Goal: Task Accomplishment & Management: Use online tool/utility

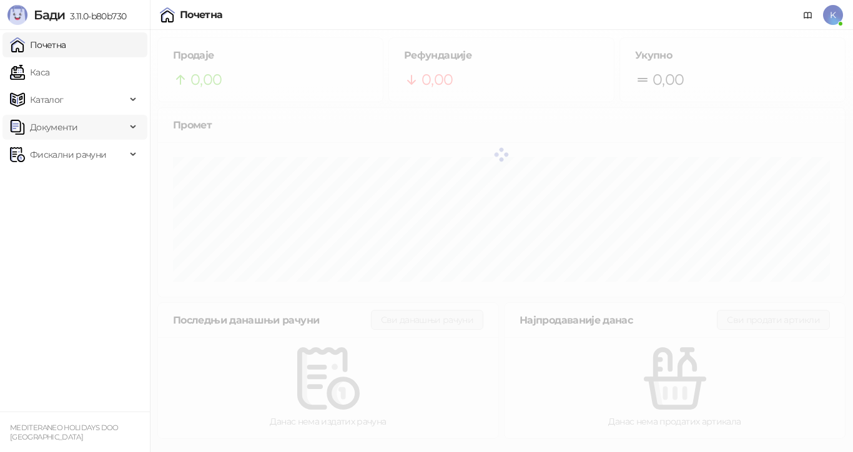
click at [57, 125] on span "Документи" at bounding box center [53, 127] width 47 height 25
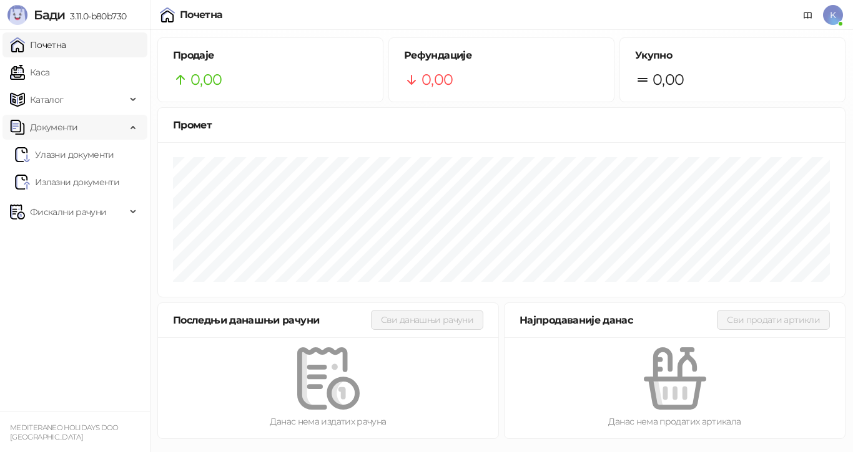
click at [64, 127] on span "Документи" at bounding box center [53, 127] width 47 height 25
click at [69, 152] on span "Фискални рачуни" at bounding box center [68, 154] width 76 height 25
click at [60, 178] on link "Издати рачуни" at bounding box center [57, 182] width 84 height 25
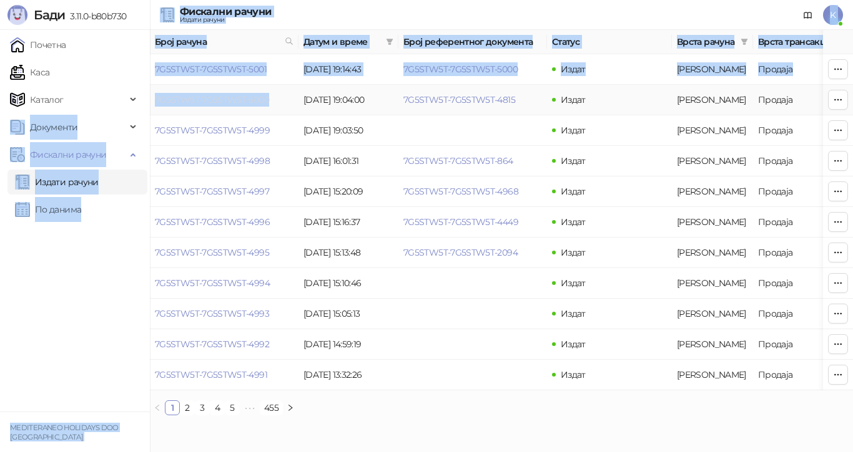
drag, startPoint x: 150, startPoint y: 99, endPoint x: 265, endPoint y: 104, distance: 115.6
click at [265, 104] on div "Бади 3.11.0-b80b730 Почетна Каса Каталог Документи Улазни документи Излазни док…" at bounding box center [426, 213] width 853 height 426
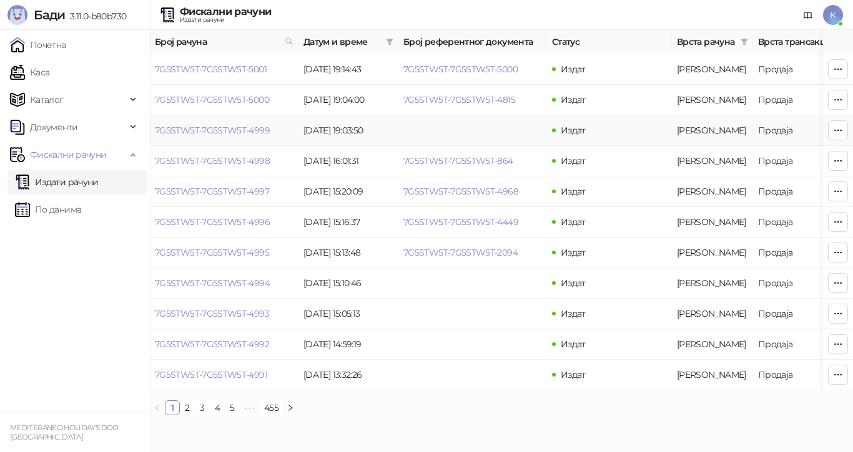
click at [255, 116] on td "7G5STW5T-7G5STW5T-4999" at bounding box center [224, 130] width 149 height 31
drag, startPoint x: 155, startPoint y: 100, endPoint x: 272, endPoint y: 102, distance: 116.7
click at [272, 102] on td "7G5STW5T-7G5STW5T-5000" at bounding box center [224, 100] width 149 height 31
copy link "7G5STW5T-7G5STW5T-5000"
click at [285, 39] on icon at bounding box center [289, 41] width 9 height 9
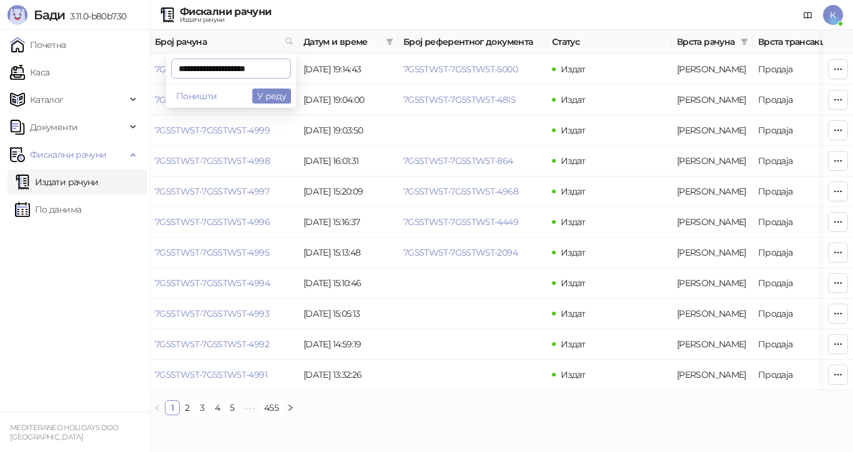
scroll to position [0, 2]
type input "**********"
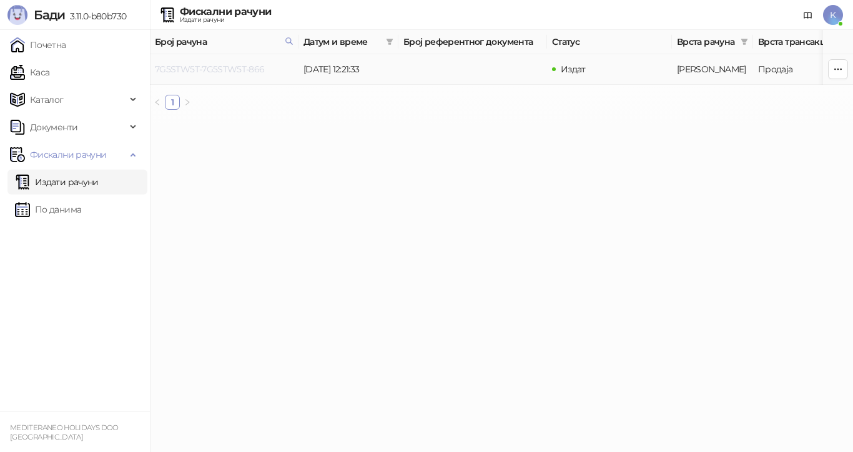
click at [248, 72] on link "7G5STW5T-7G5STW5T-866" at bounding box center [210, 69] width 110 height 11
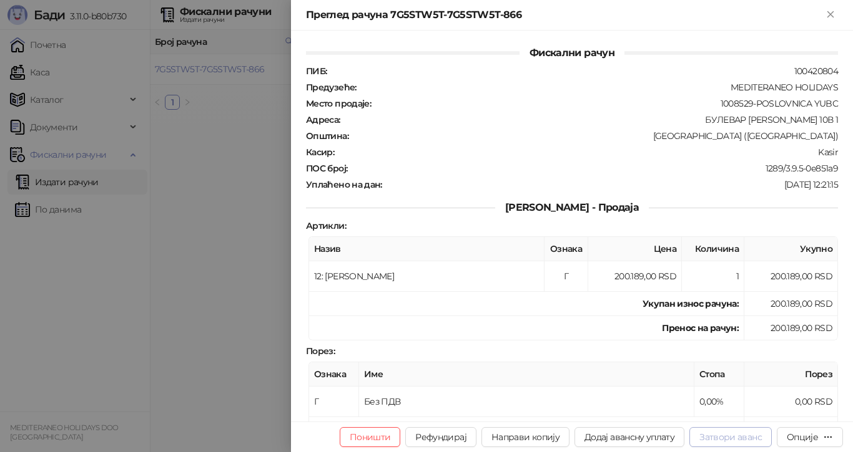
click at [726, 435] on button "Затвори аванс" at bounding box center [730, 438] width 82 height 20
type input "**********"
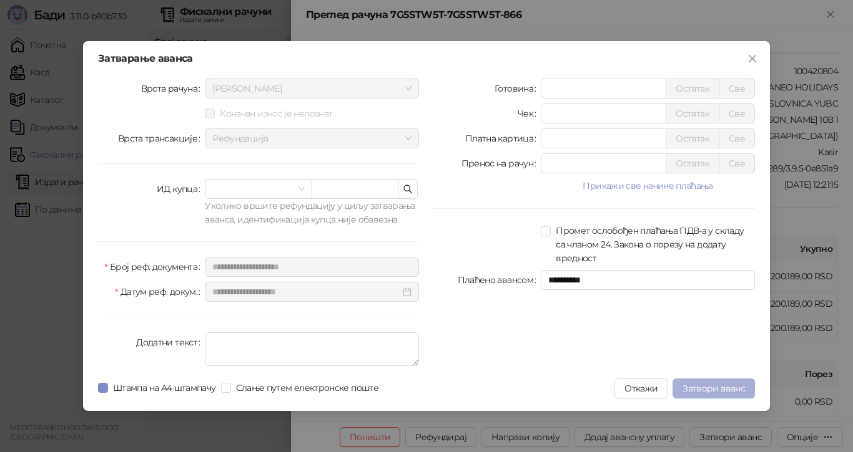
click at [703, 388] on span "Затвори аванс" at bounding box center [713, 388] width 62 height 11
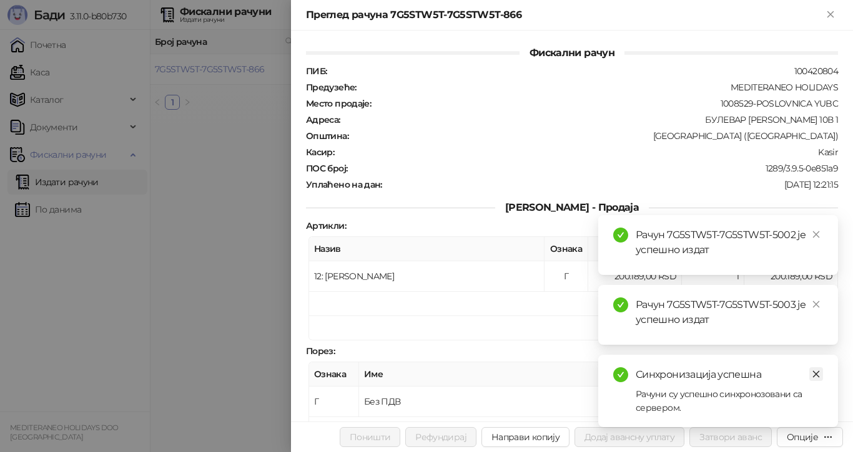
click at [817, 371] on icon "close" at bounding box center [815, 374] width 9 height 9
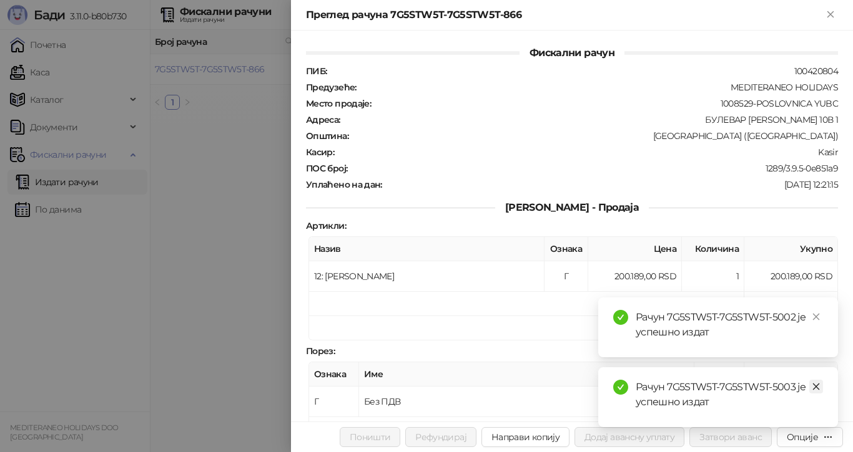
click at [815, 384] on icon "close" at bounding box center [815, 387] width 9 height 9
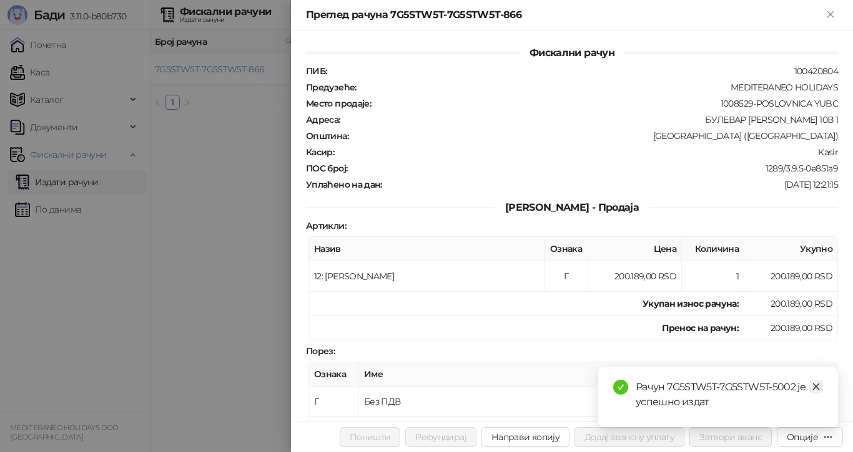
click at [814, 386] on icon "close" at bounding box center [816, 387] width 7 height 7
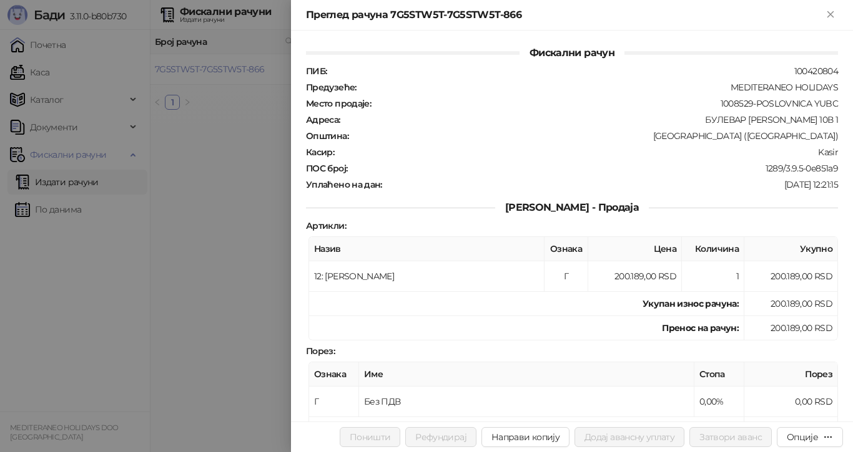
drag, startPoint x: 236, startPoint y: 159, endPoint x: 235, endPoint y: 149, distance: 10.6
click at [236, 154] on div at bounding box center [426, 226] width 853 height 452
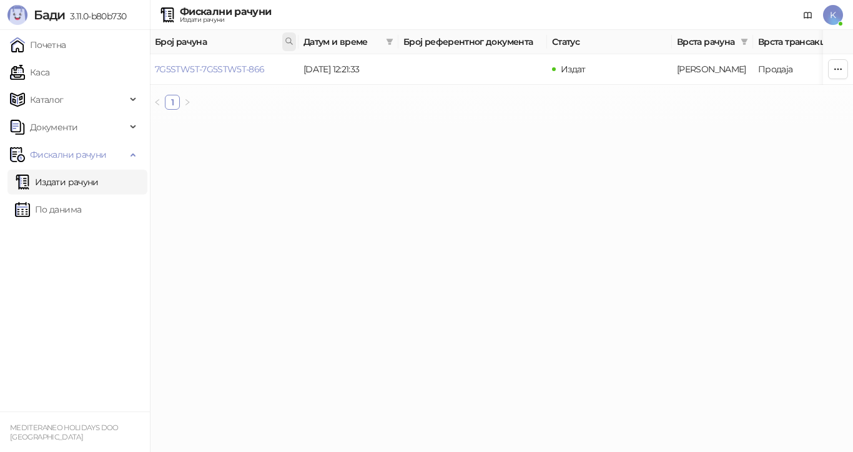
click at [292, 38] on icon at bounding box center [289, 41] width 9 height 9
type input "**********"
click at [257, 72] on link "7G5STW5T-7G5STW5T-4404" at bounding box center [212, 69] width 115 height 11
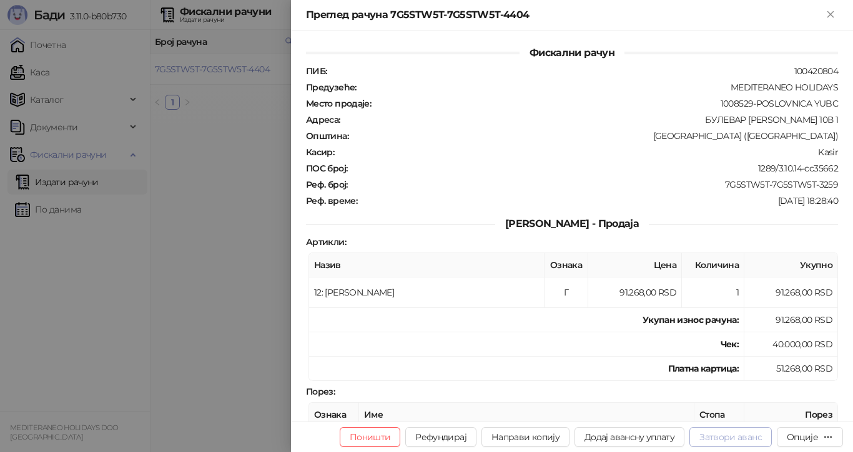
click at [745, 436] on button "Затвори аванс" at bounding box center [730, 438] width 82 height 20
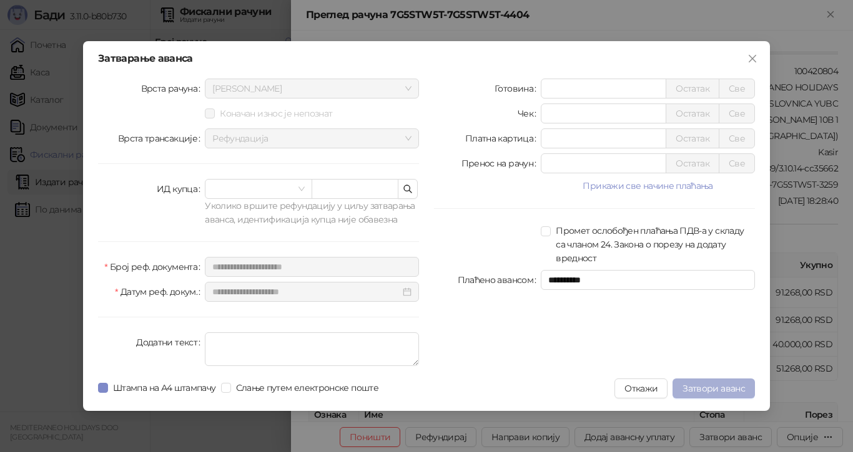
click at [713, 386] on span "Затвори аванс" at bounding box center [713, 388] width 62 height 11
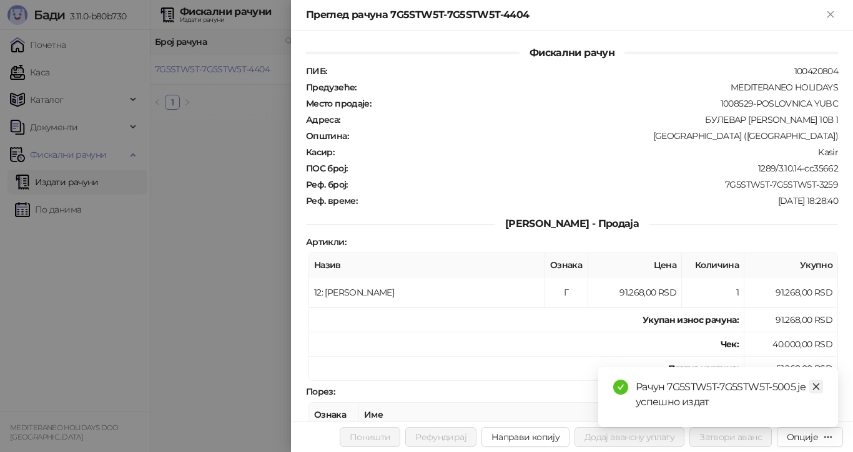
click at [817, 385] on icon "close" at bounding box center [815, 387] width 9 height 9
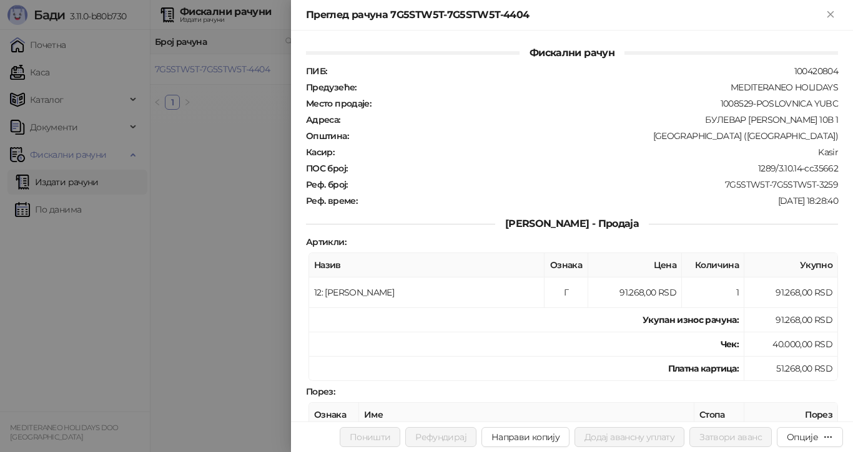
drag, startPoint x: 200, startPoint y: 222, endPoint x: 230, endPoint y: 166, distance: 63.4
click at [200, 220] on div at bounding box center [426, 226] width 853 height 452
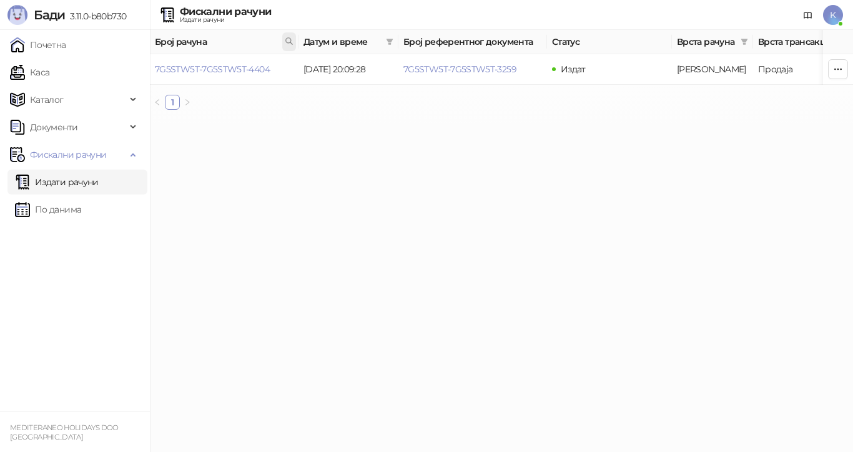
click at [285, 37] on icon at bounding box center [289, 41] width 9 height 9
type input "**********"
click at [260, 69] on link "7G5STW5T-7G5STW5T-4220" at bounding box center [212, 69] width 114 height 11
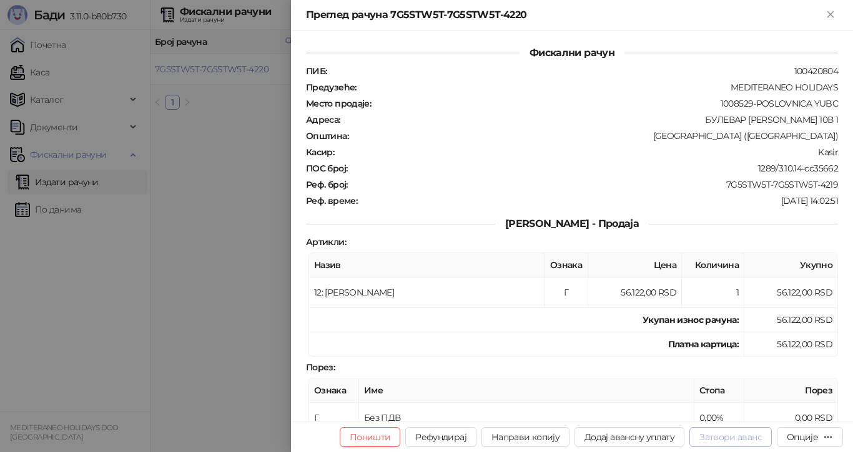
click at [740, 437] on button "Затвори аванс" at bounding box center [730, 438] width 82 height 20
type input "**********"
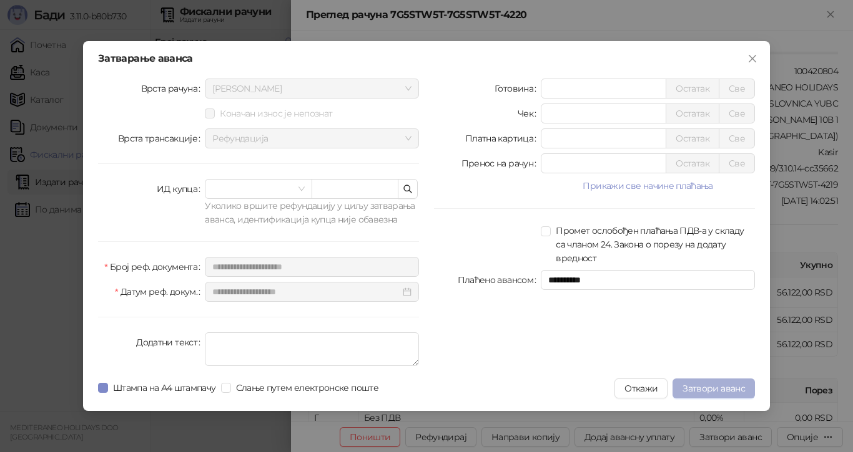
click at [693, 382] on button "Затвори аванс" at bounding box center [713, 389] width 82 height 20
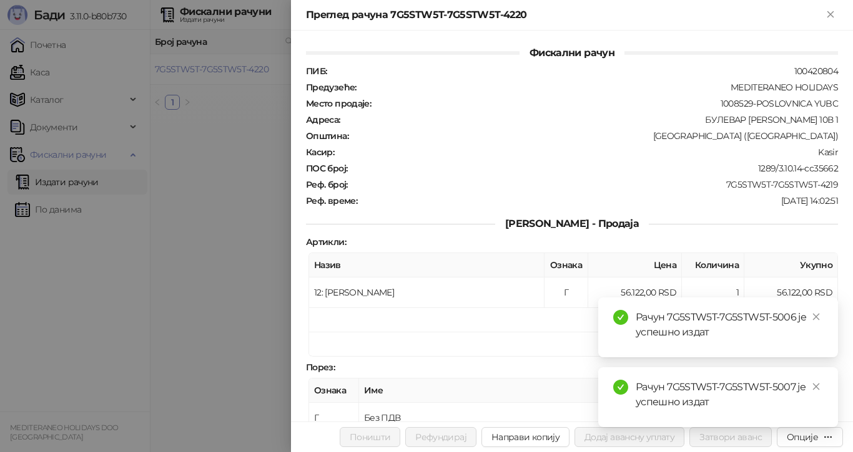
drag, startPoint x: 817, startPoint y: 317, endPoint x: 817, endPoint y: 330, distance: 13.1
click at [817, 316] on icon "close" at bounding box center [815, 317] width 9 height 9
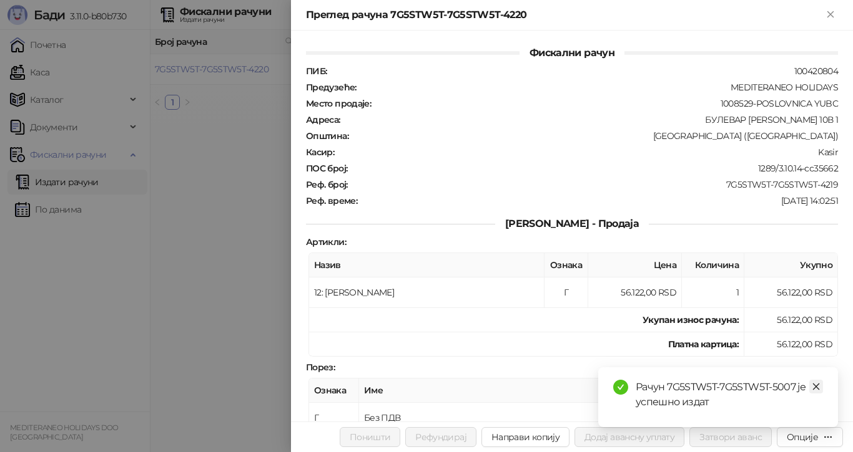
click at [819, 388] on icon "close" at bounding box center [815, 387] width 9 height 9
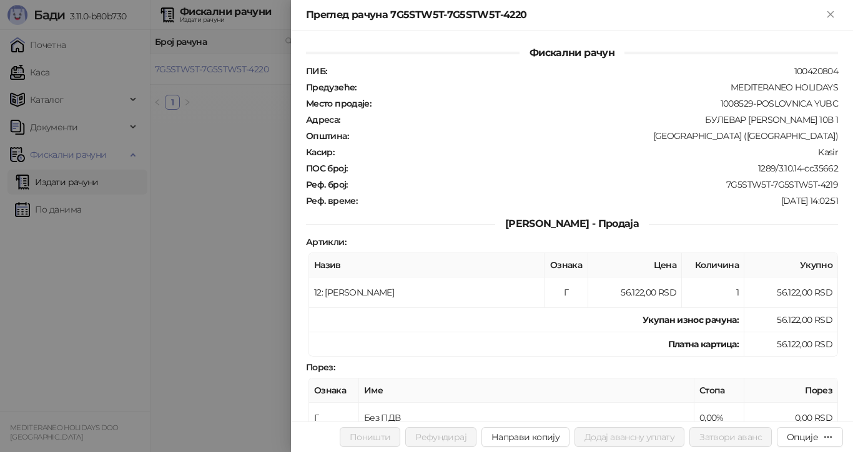
click at [265, 248] on div at bounding box center [426, 226] width 853 height 452
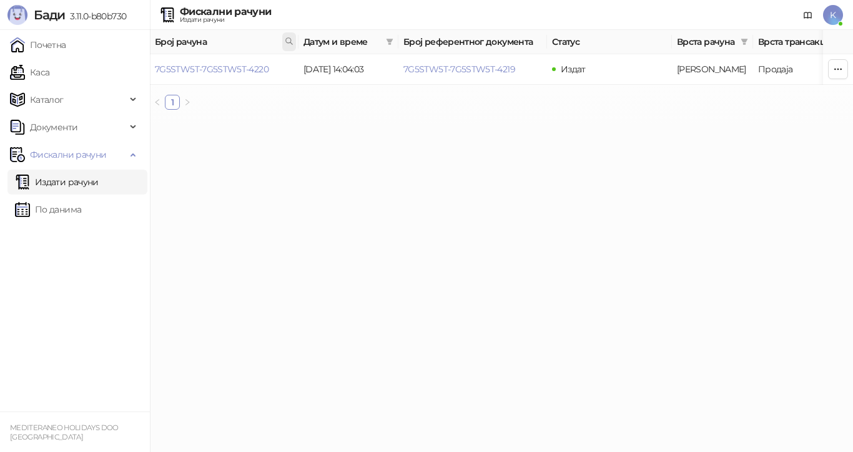
click at [291, 39] on icon at bounding box center [289, 41] width 6 height 6
type input "**********"
click at [247, 69] on link "7G5STW5T-7G5STW5T-4624" at bounding box center [212, 69] width 114 height 11
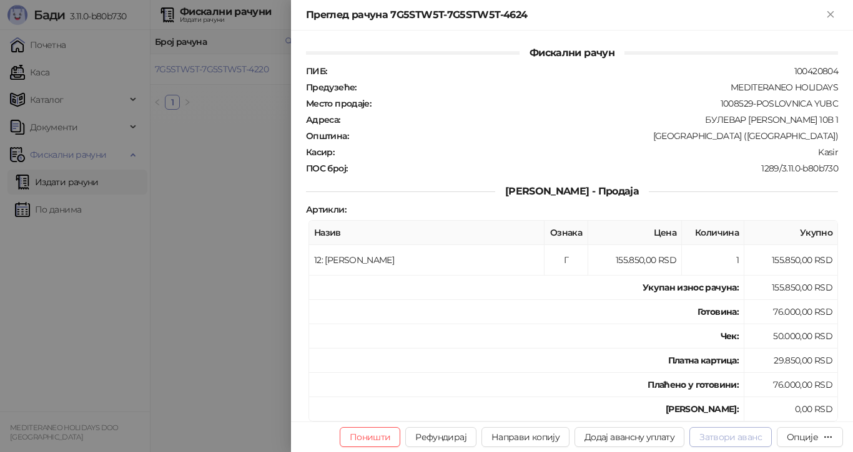
click at [721, 433] on button "Затвори аванс" at bounding box center [730, 438] width 82 height 20
type input "**********"
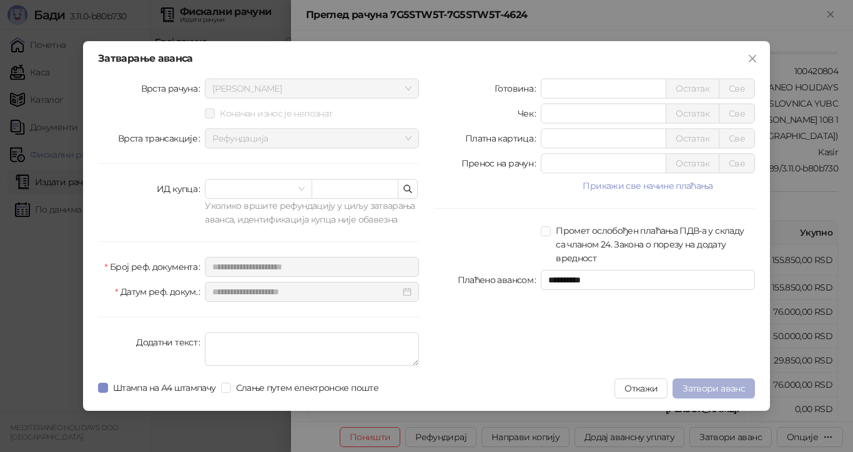
click at [699, 386] on span "Затвори аванс" at bounding box center [713, 388] width 62 height 11
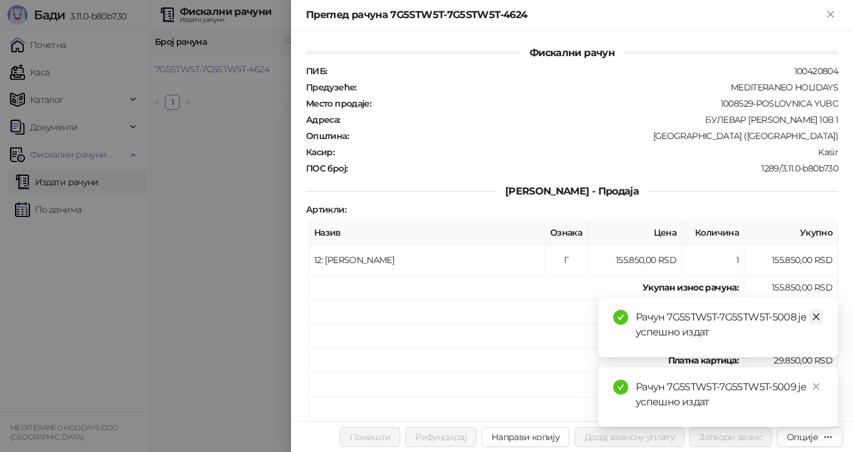
click at [819, 316] on icon "close" at bounding box center [815, 317] width 9 height 9
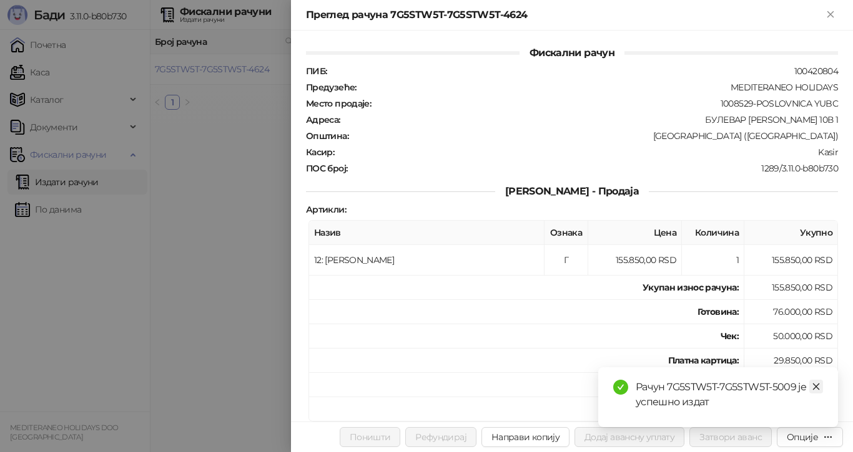
click at [817, 387] on icon "close" at bounding box center [815, 387] width 9 height 9
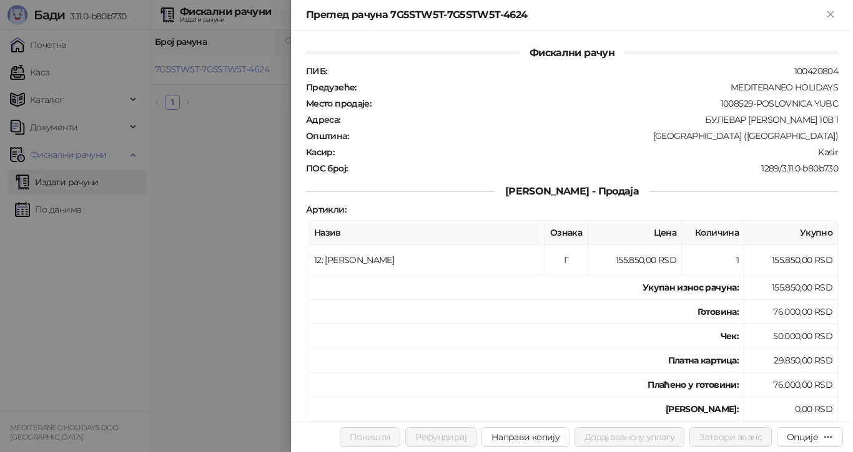
click at [261, 235] on div at bounding box center [426, 226] width 853 height 452
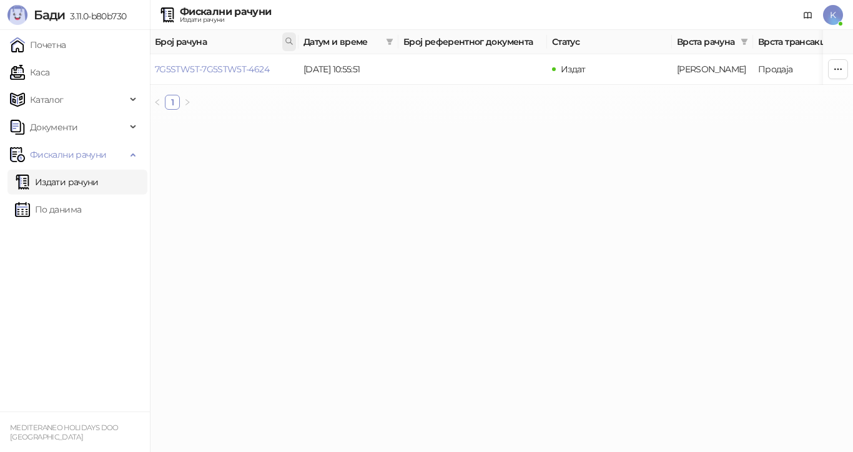
click at [285, 41] on icon at bounding box center [289, 41] width 9 height 9
type input "**********"
click at [253, 67] on link "7G5STW5T-7G5STW5T-4743" at bounding box center [211, 69] width 112 height 11
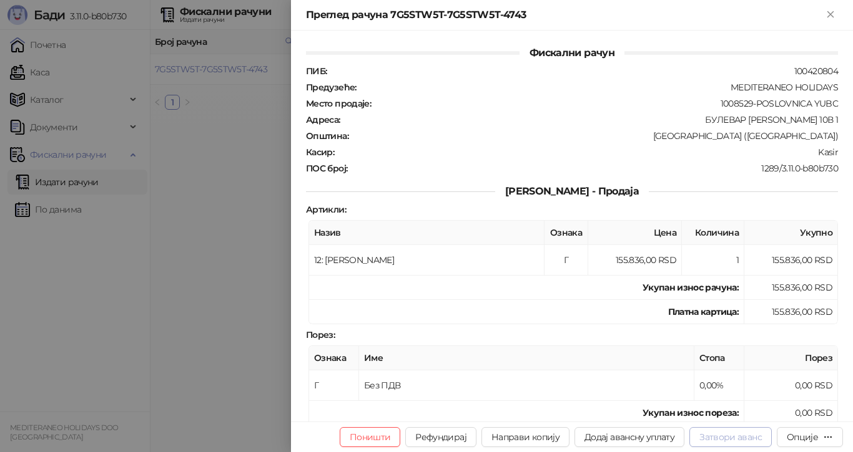
click at [713, 435] on button "Затвори аванс" at bounding box center [730, 438] width 82 height 20
type input "**********"
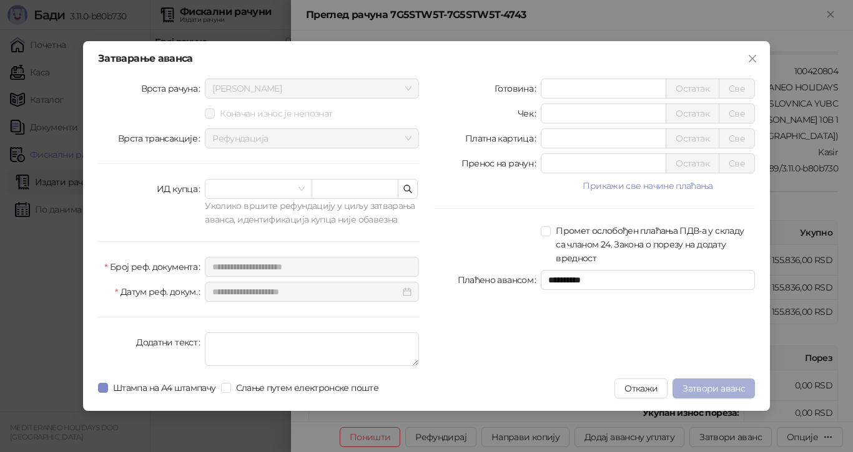
click at [723, 384] on span "Затвори аванс" at bounding box center [713, 388] width 62 height 11
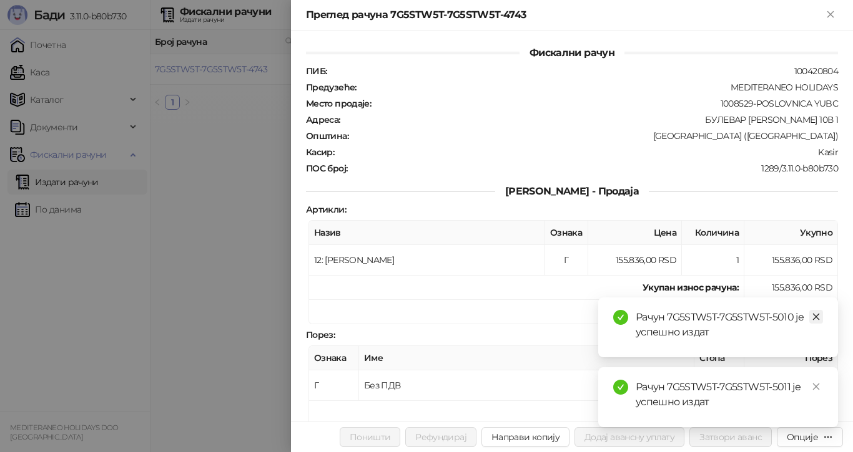
click at [814, 316] on icon "close" at bounding box center [815, 317] width 9 height 9
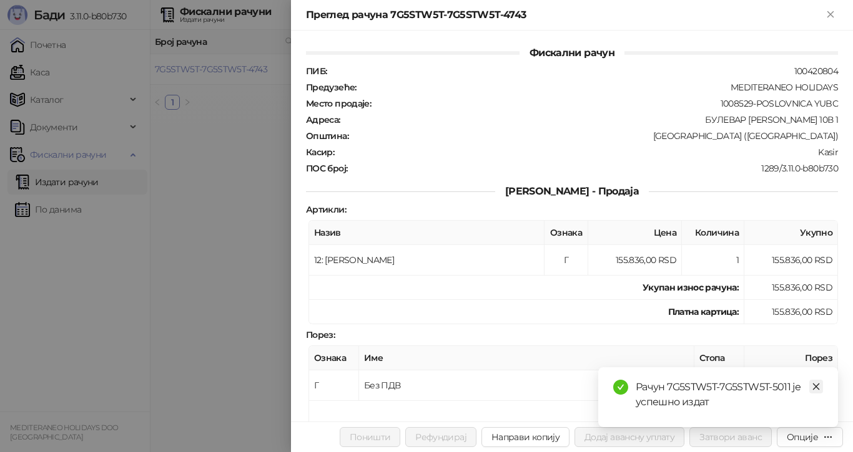
click at [814, 385] on icon "close" at bounding box center [815, 387] width 9 height 9
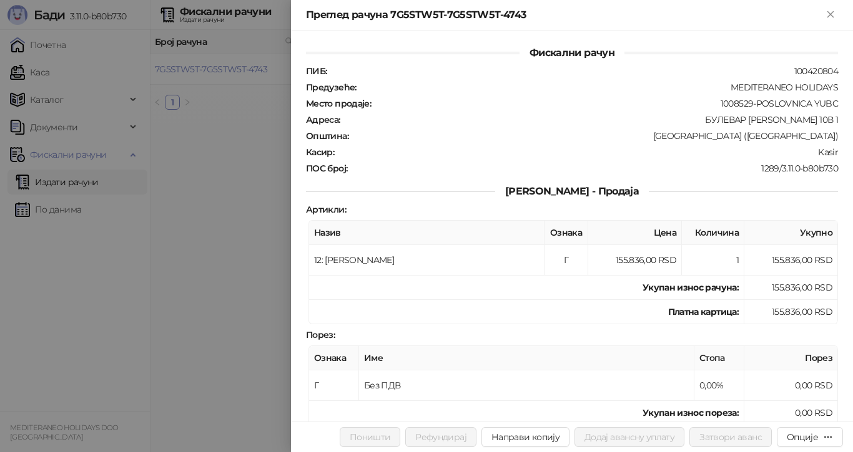
click at [223, 69] on div at bounding box center [426, 226] width 853 height 452
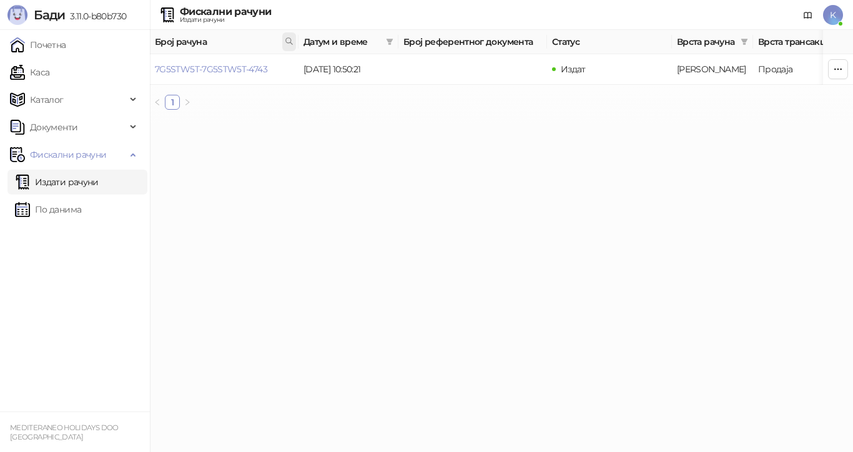
click at [290, 39] on icon at bounding box center [289, 41] width 6 height 6
click at [260, 67] on link "7G5STW5T-7G5STW5T-4743" at bounding box center [211, 69] width 112 height 11
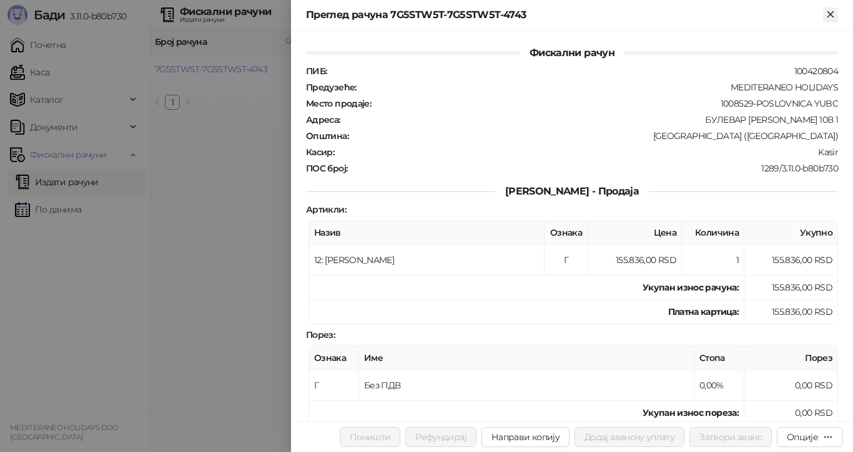
click at [830, 16] on icon "Close" at bounding box center [829, 14] width 11 height 11
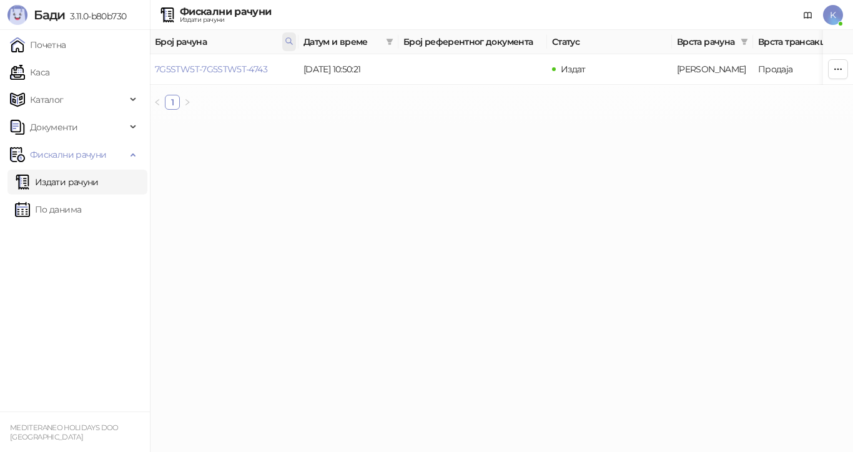
click at [286, 42] on icon at bounding box center [289, 41] width 6 height 6
drag, startPoint x: 286, startPoint y: 69, endPoint x: 0, endPoint y: 64, distance: 286.5
click at [0, 65] on body "Бади 3.11.0-b80b730 Почетна Каса Каталог Документи Улазни документи Излазни док…" at bounding box center [426, 60] width 853 height 120
type input "****"
click at [258, 67] on link "7G5STW5T-7G5STW5T-4746" at bounding box center [211, 69] width 113 height 11
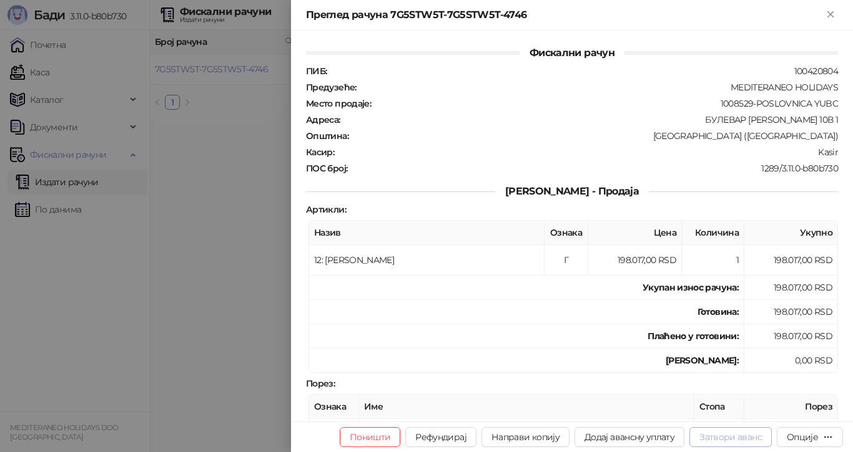
click at [730, 433] on button "Затвори аванс" at bounding box center [730, 438] width 82 height 20
type input "**********"
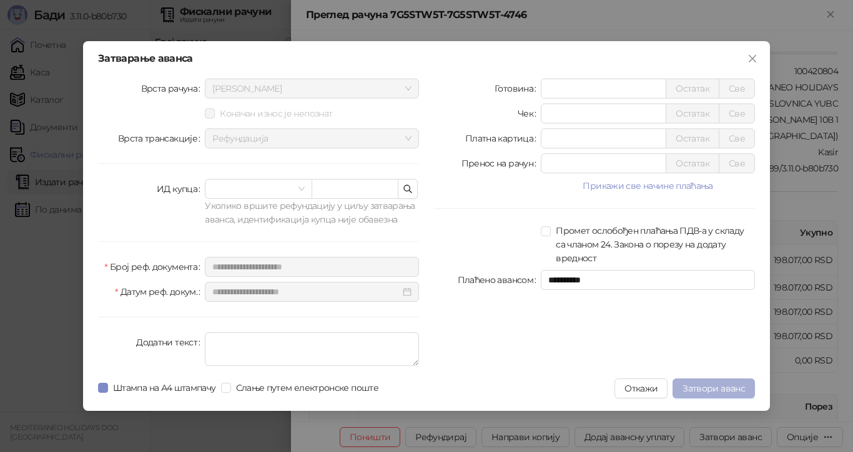
click at [723, 384] on span "Затвори аванс" at bounding box center [713, 388] width 62 height 11
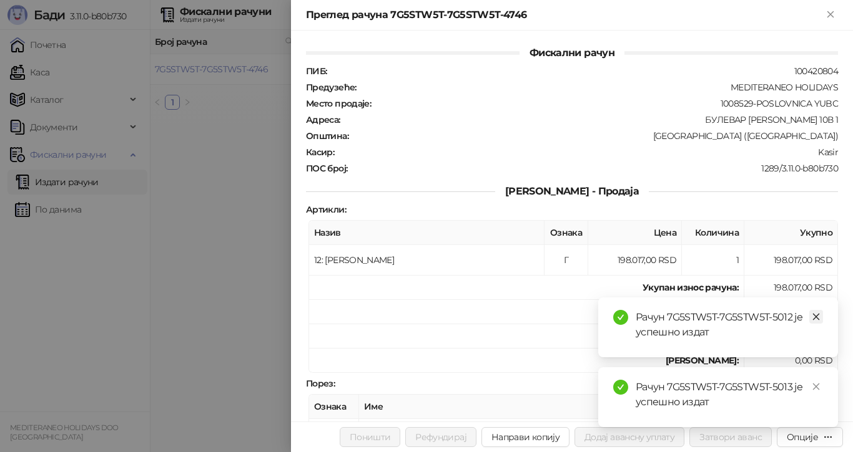
click at [814, 316] on icon "close" at bounding box center [816, 317] width 7 height 7
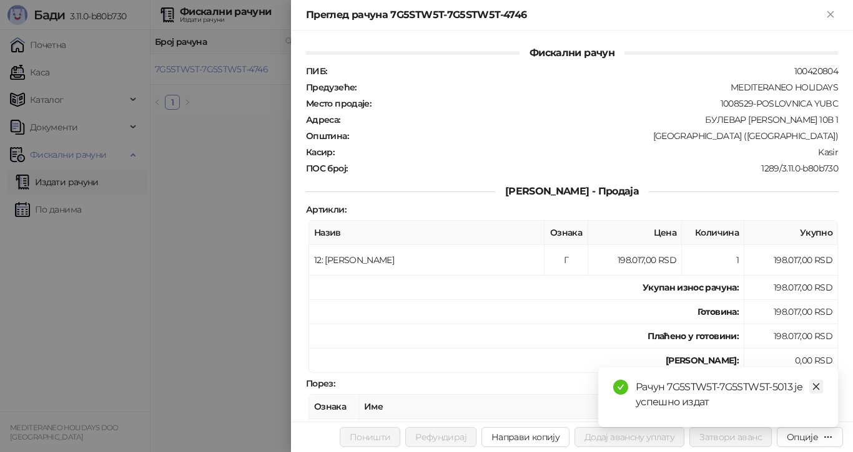
click at [814, 388] on icon "close" at bounding box center [815, 387] width 9 height 9
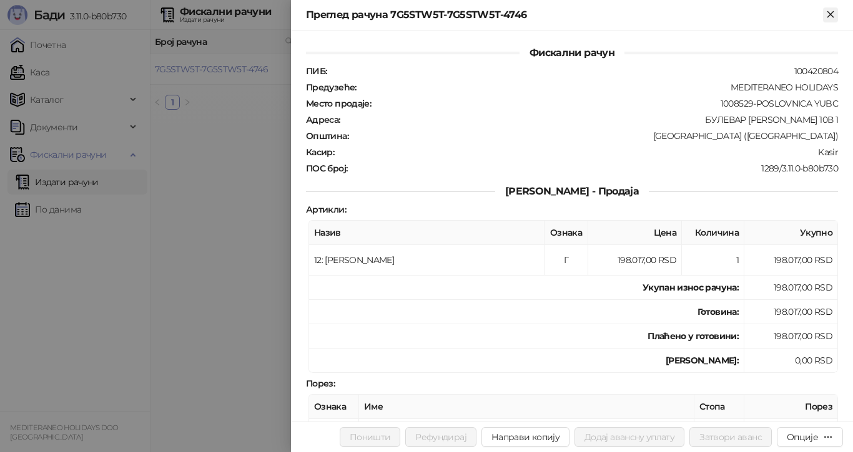
click at [828, 14] on icon "Close" at bounding box center [829, 14] width 11 height 11
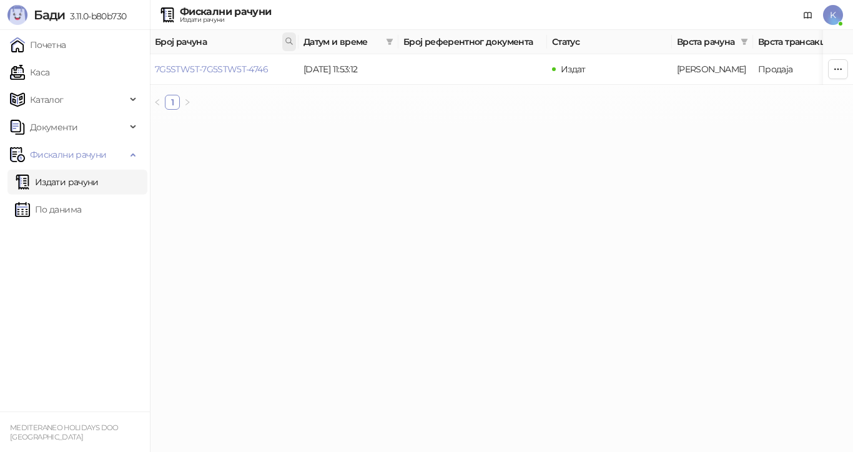
click at [288, 42] on icon at bounding box center [289, 41] width 9 height 9
type input "**********"
click at [258, 69] on link "7G5STW5T-7G5STW5T-4936" at bounding box center [212, 69] width 114 height 11
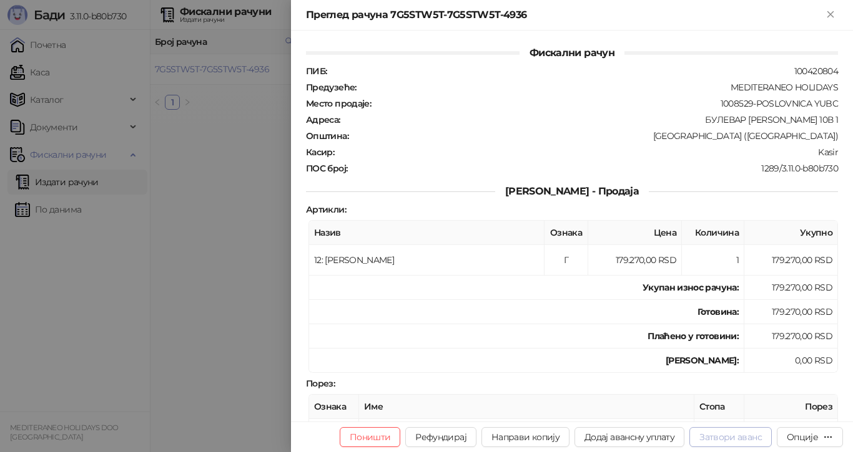
click at [733, 434] on button "Затвори аванс" at bounding box center [730, 438] width 82 height 20
type input "**********"
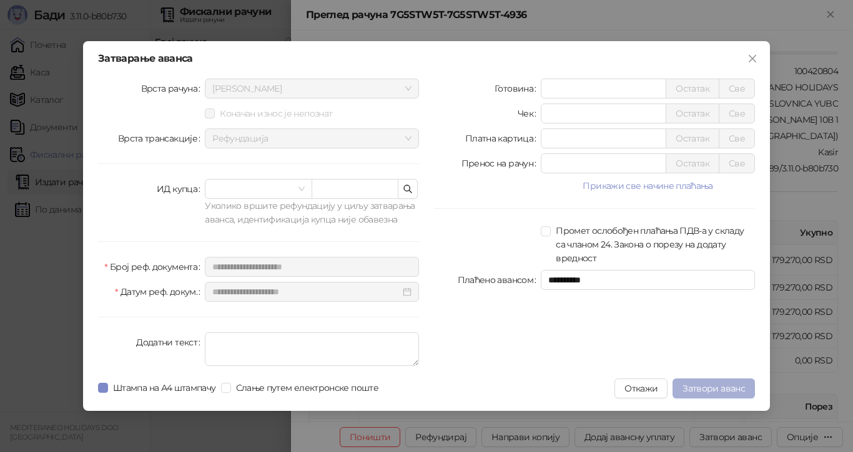
click at [708, 392] on span "Затвори аванс" at bounding box center [713, 388] width 62 height 11
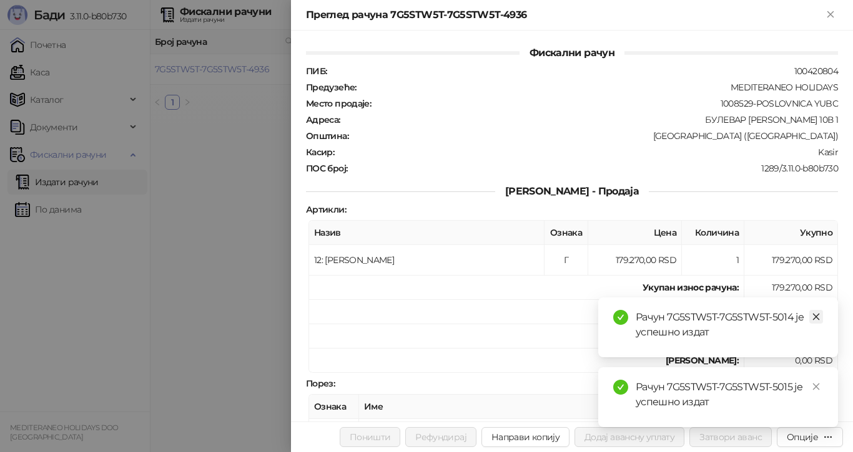
click at [819, 313] on icon "close" at bounding box center [815, 317] width 9 height 9
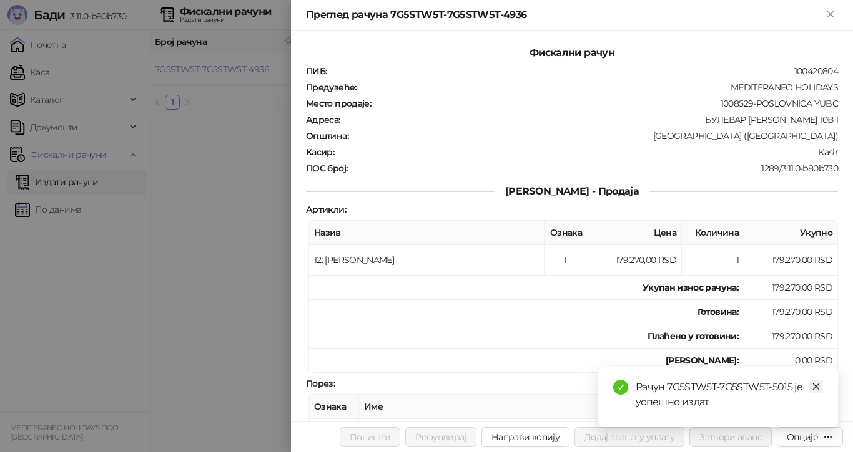
click at [818, 384] on icon "close" at bounding box center [815, 387] width 9 height 9
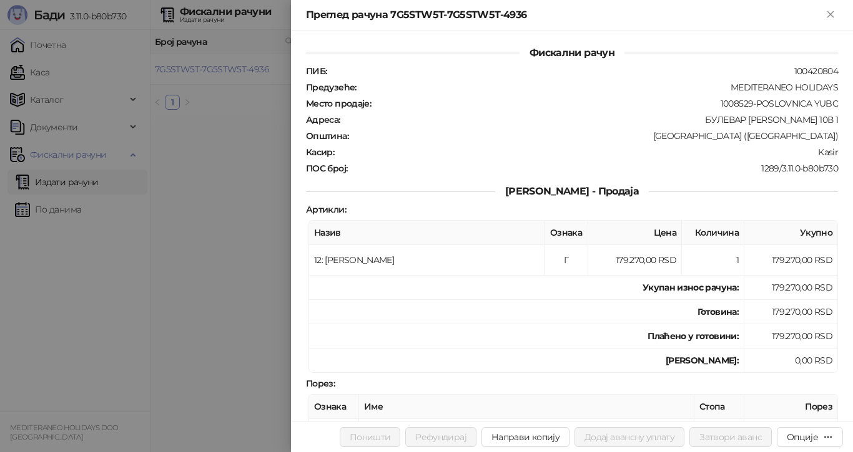
drag, startPoint x: 267, startPoint y: 200, endPoint x: 270, endPoint y: 178, distance: 21.4
click at [266, 195] on div at bounding box center [426, 226] width 853 height 452
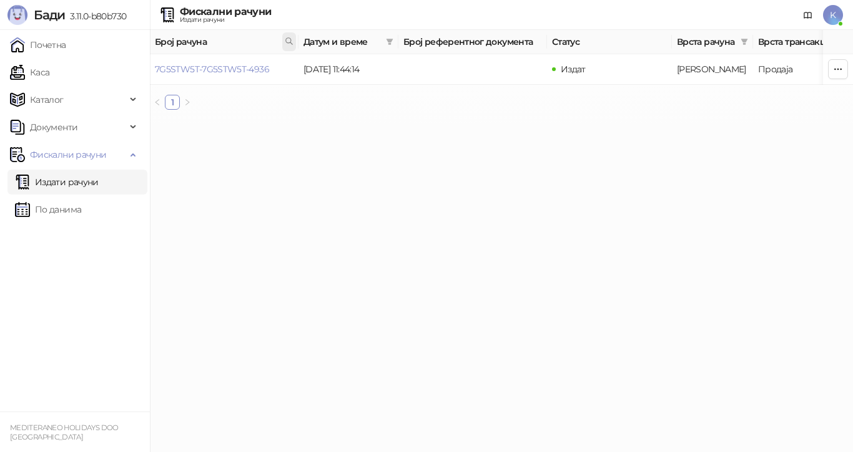
click at [289, 38] on icon at bounding box center [289, 41] width 6 height 6
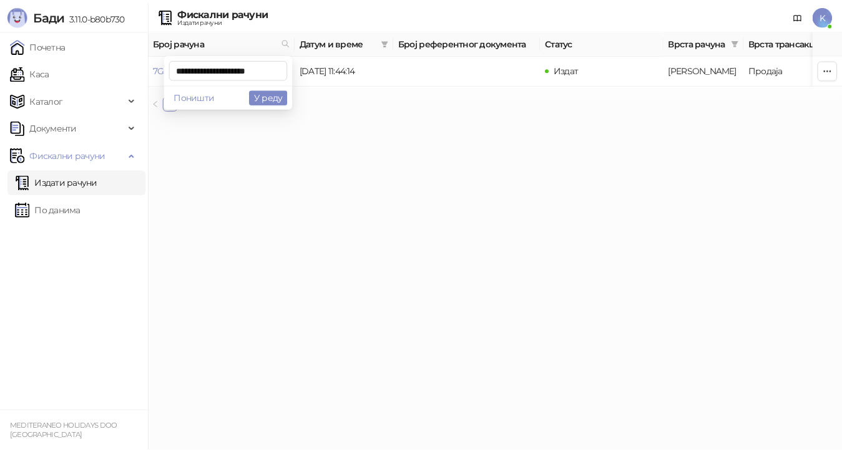
scroll to position [0, 6]
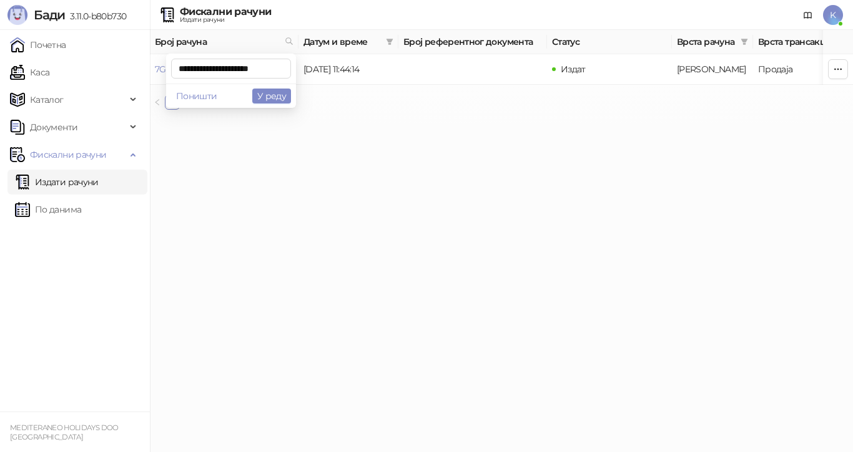
type input "**********"
click at [260, 67] on link "7G5STW5T-7G5STW5T-4959" at bounding box center [212, 69] width 114 height 11
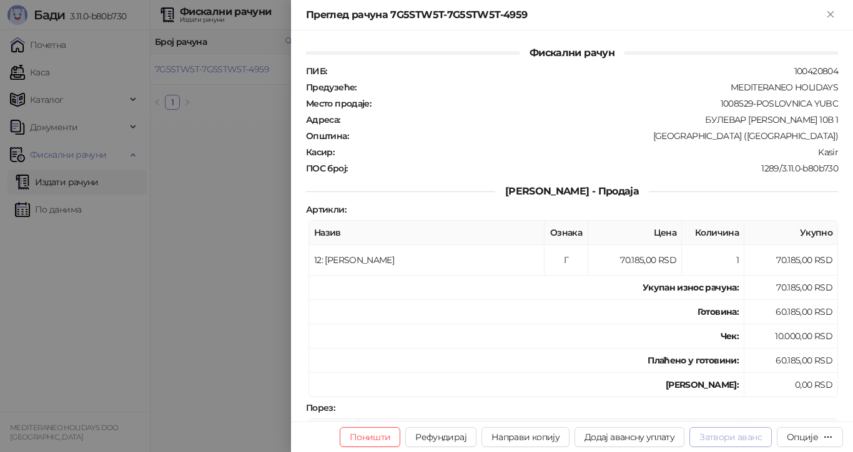
click at [714, 434] on button "Затвори аванс" at bounding box center [730, 438] width 82 height 20
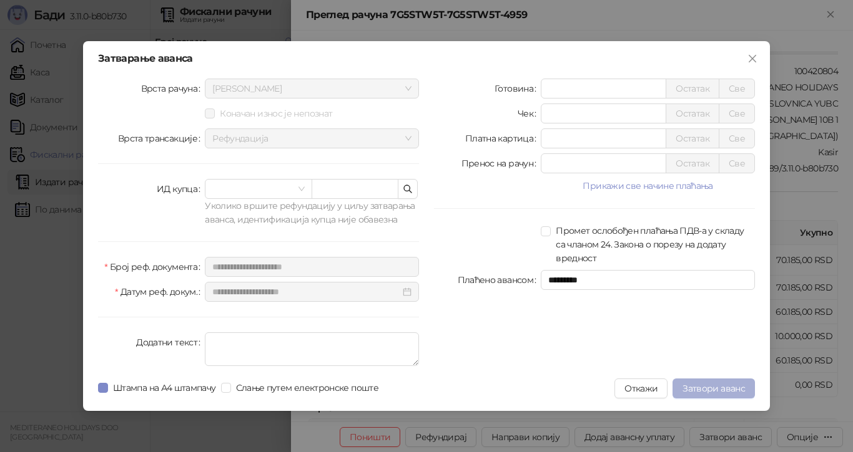
click at [699, 394] on button "Затвори аванс" at bounding box center [713, 389] width 82 height 20
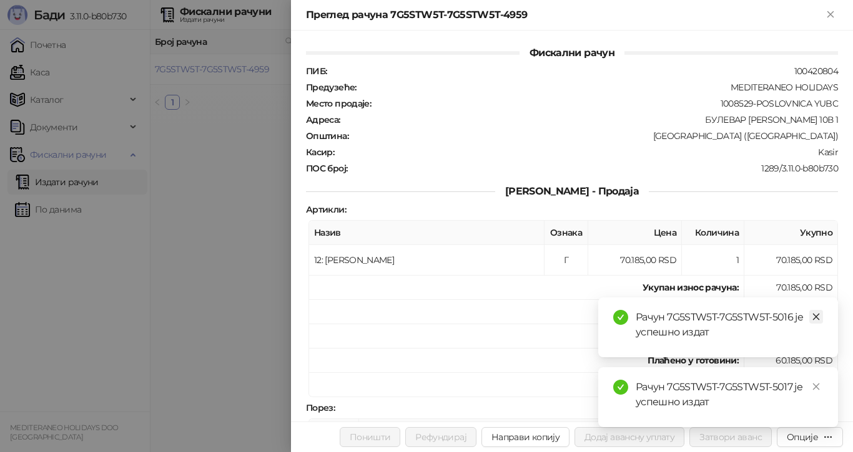
click at [815, 318] on icon "close" at bounding box center [815, 317] width 9 height 9
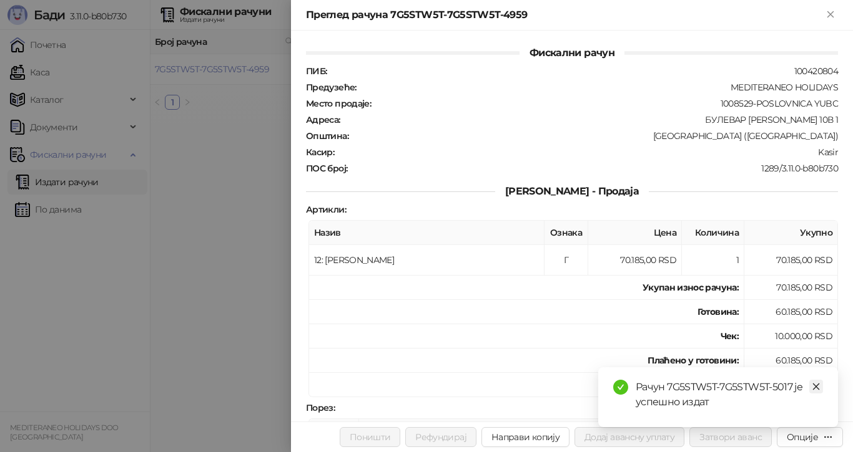
click at [818, 383] on icon "close" at bounding box center [815, 387] width 9 height 9
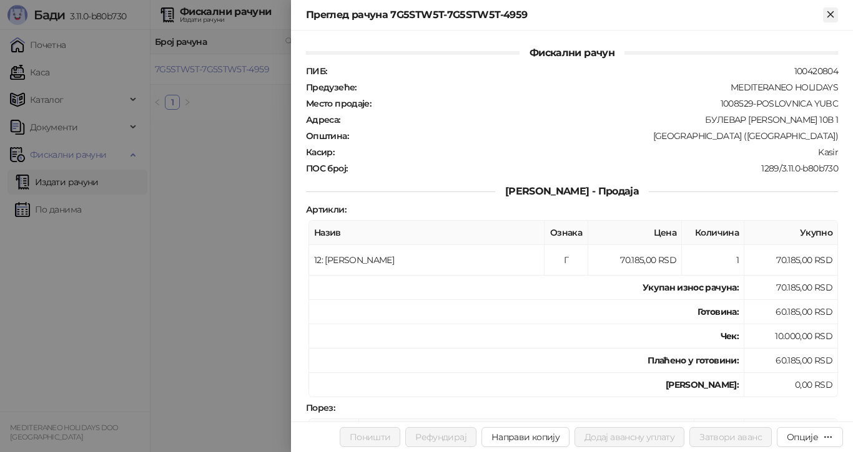
click at [831, 16] on icon "Close" at bounding box center [830, 14] width 6 height 6
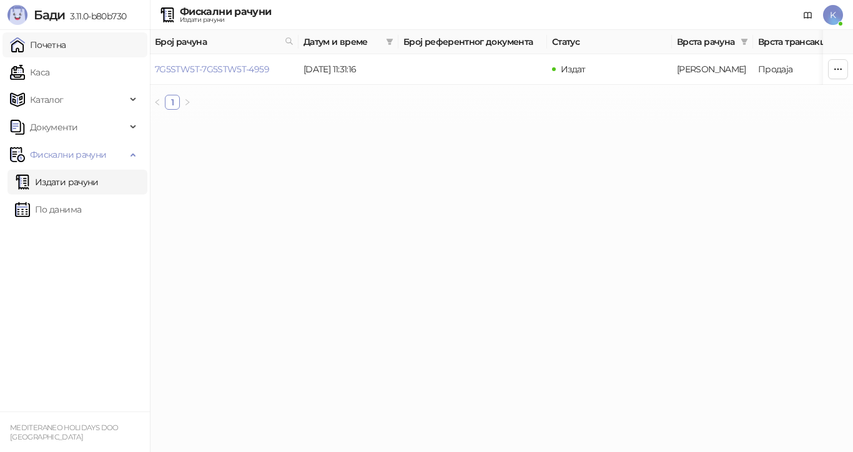
click at [55, 44] on link "Почетна" at bounding box center [38, 44] width 56 height 25
